Goal: Transaction & Acquisition: Purchase product/service

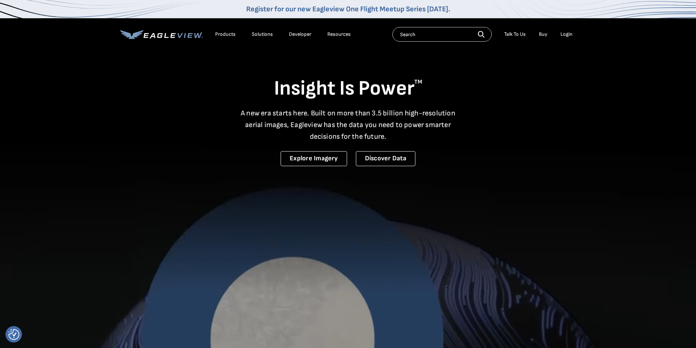
click at [563, 37] on div "Login" at bounding box center [566, 34] width 12 height 7
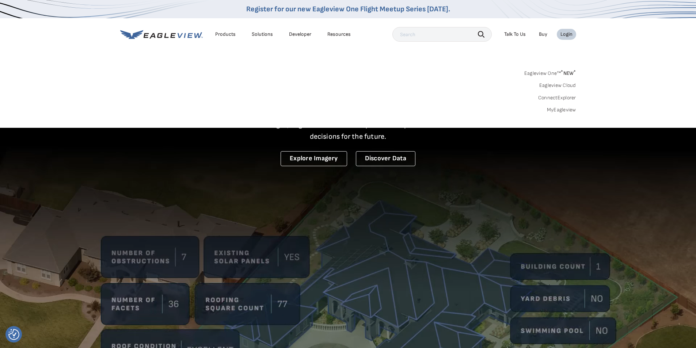
click at [567, 107] on link "MyEagleview" at bounding box center [561, 110] width 29 height 7
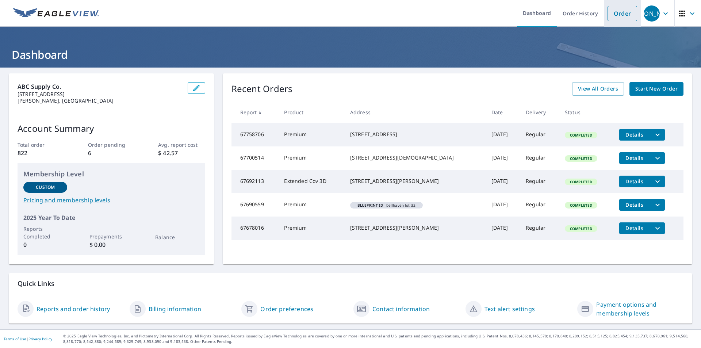
click at [608, 16] on link "Order" at bounding box center [623, 13] width 30 height 15
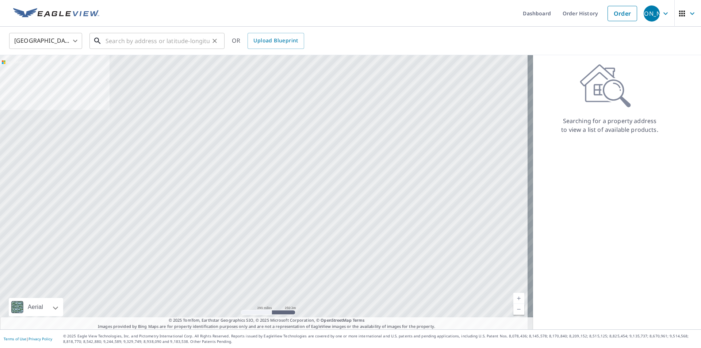
click at [126, 45] on input "text" at bounding box center [158, 41] width 104 height 20
